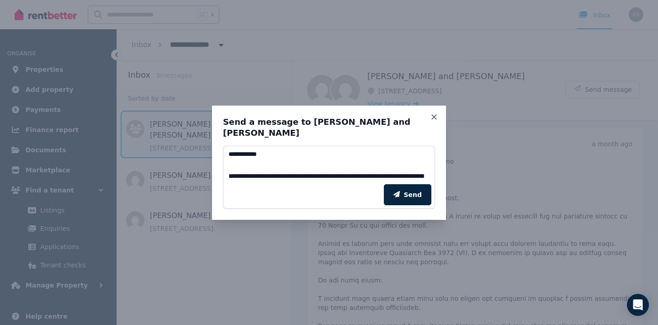
type textarea "**********"
drag, startPoint x: 0, startPoint y: 0, endPoint x: 528, endPoint y: 90, distance: 535.6
click at [528, 90] on div "**********" at bounding box center [329, 162] width 658 height 325
click at [434, 115] on icon at bounding box center [433, 117] width 9 height 8
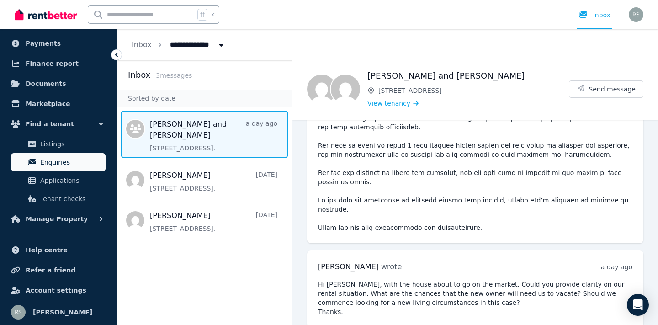
scroll to position [0, 0]
click at [48, 165] on span "Enquiries" at bounding box center [71, 162] width 62 height 11
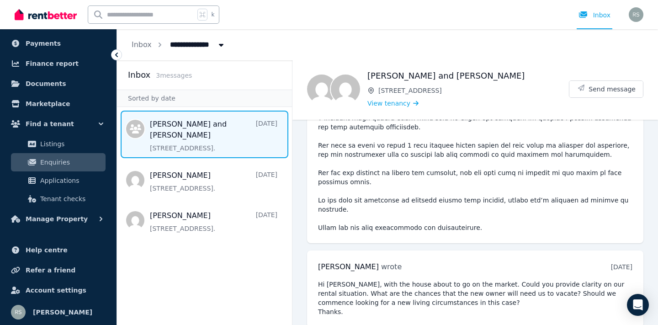
click at [220, 45] on icon "Breadcrumb" at bounding box center [221, 45] width 5 height 3
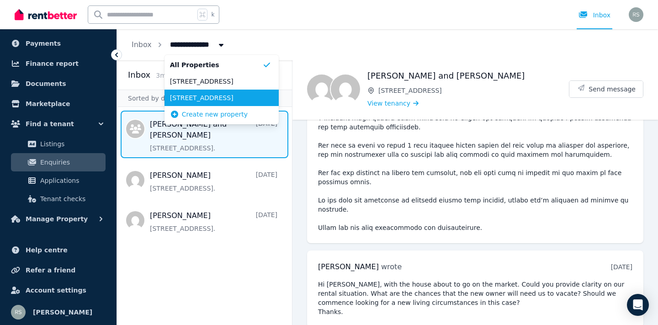
click at [227, 96] on span "[STREET_ADDRESS]" at bounding box center [216, 97] width 92 height 9
type input "**********"
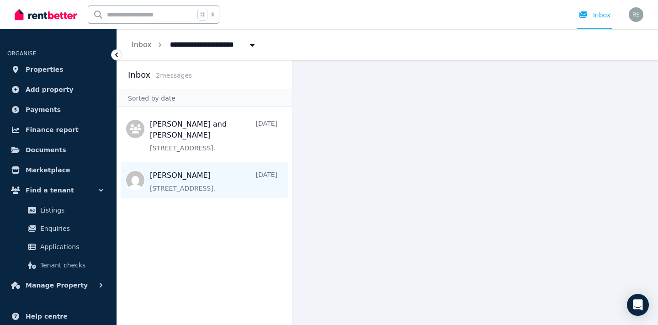
click at [185, 183] on span "Message list" at bounding box center [204, 180] width 175 height 37
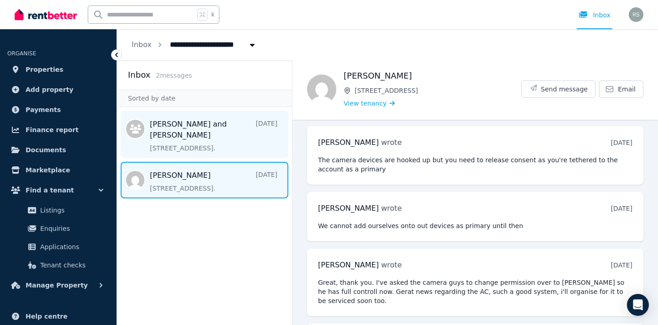
click at [251, 137] on span "Message list" at bounding box center [204, 134] width 175 height 47
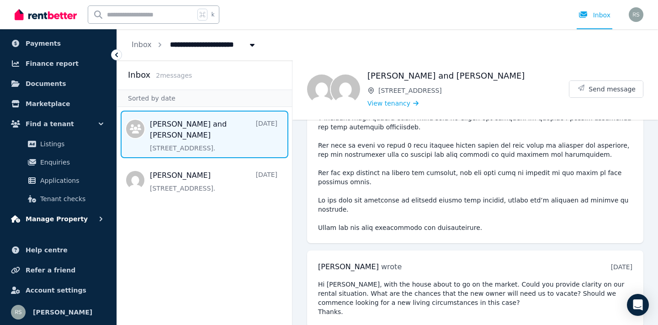
scroll to position [66, 0]
click at [42, 219] on span "Manage Property" at bounding box center [57, 218] width 62 height 11
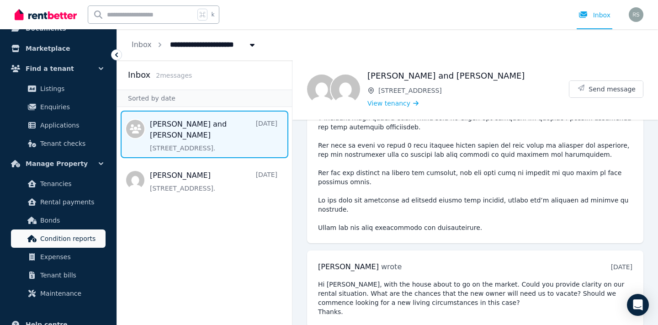
scroll to position [162, 0]
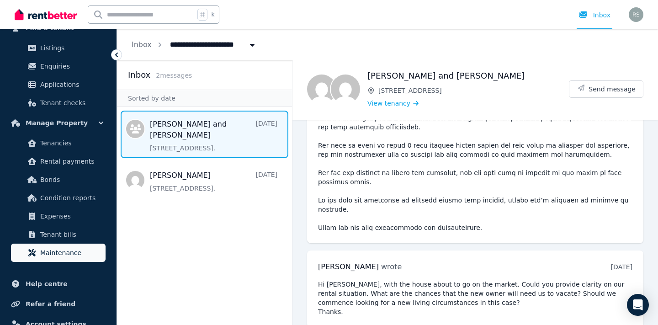
click at [64, 252] on span "Maintenance" at bounding box center [71, 252] width 62 height 11
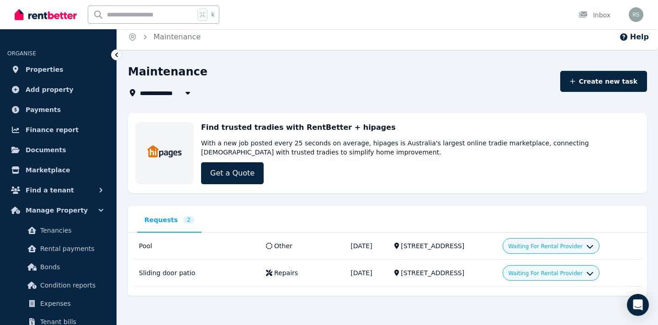
scroll to position [5, 0]
click at [180, 242] on div "Pool" at bounding box center [197, 245] width 116 height 9
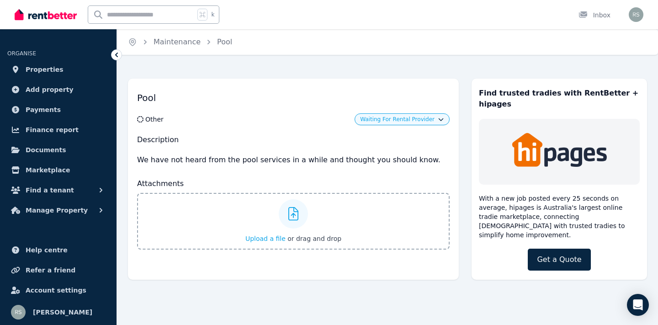
click at [117, 55] on icon at bounding box center [116, 54] width 9 height 9
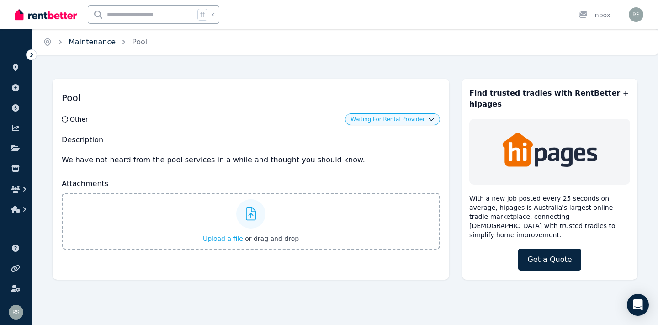
click at [90, 42] on link "Maintenance" at bounding box center [92, 41] width 47 height 9
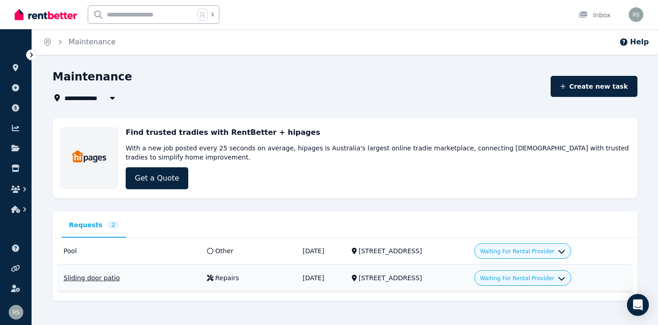
click at [94, 277] on div "Sliding door patio" at bounding box center [129, 277] width 132 height 9
